Goal: Task Accomplishment & Management: Use online tool/utility

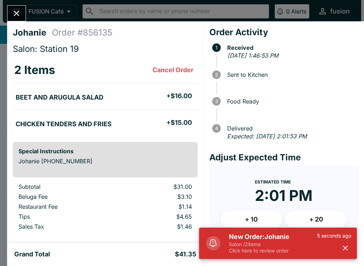
click at [348, 250] on icon "button" at bounding box center [345, 248] width 8 height 8
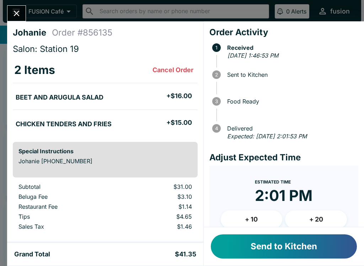
click at [283, 241] on button "Send to Kitchen" at bounding box center [284, 246] width 146 height 24
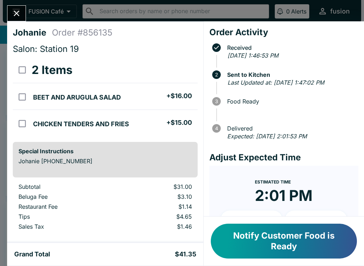
click at [261, 253] on button "Notify Customer Food is Ready" at bounding box center [284, 240] width 146 height 35
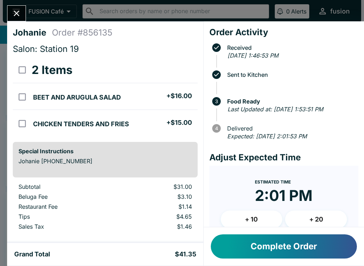
click at [281, 247] on button "Complete Order" at bounding box center [284, 246] width 146 height 24
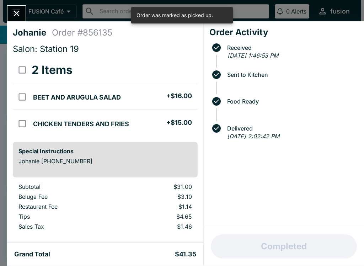
click at [14, 20] on button "Close" at bounding box center [16, 13] width 18 height 15
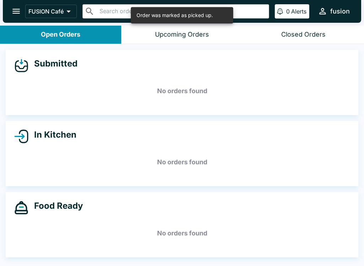
click at [13, 20] on button "open drawer" at bounding box center [16, 11] width 18 height 18
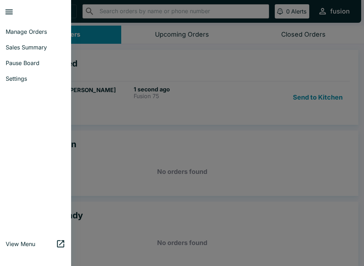
click at [180, 183] on div at bounding box center [182, 133] width 364 height 266
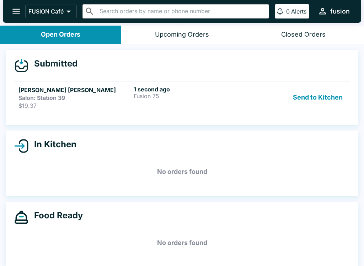
click at [245, 99] on div "1 second ago Fusion 75" at bounding box center [189, 97] width 112 height 23
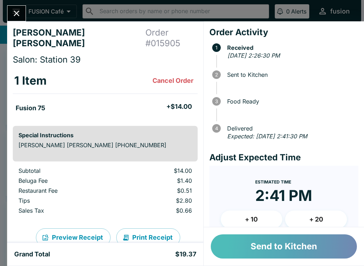
click at [253, 250] on button "Send to Kitchen" at bounding box center [284, 246] width 146 height 24
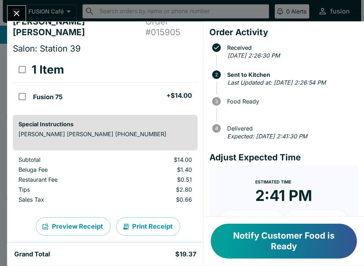
scroll to position [11, 0]
click at [272, 245] on button "Notify Customer Food is Ready" at bounding box center [284, 240] width 146 height 35
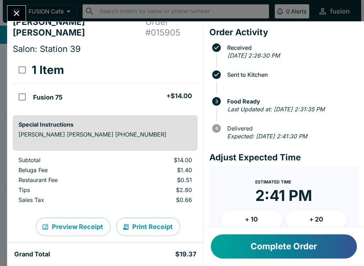
click at [279, 254] on button "Complete Order" at bounding box center [284, 246] width 146 height 24
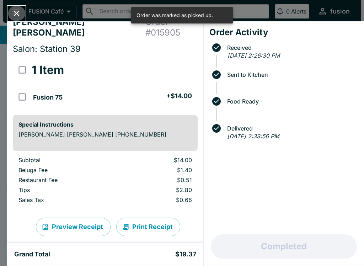
click at [18, 12] on icon "Close" at bounding box center [17, 14] width 6 height 6
